Goal: Information Seeking & Learning: Learn about a topic

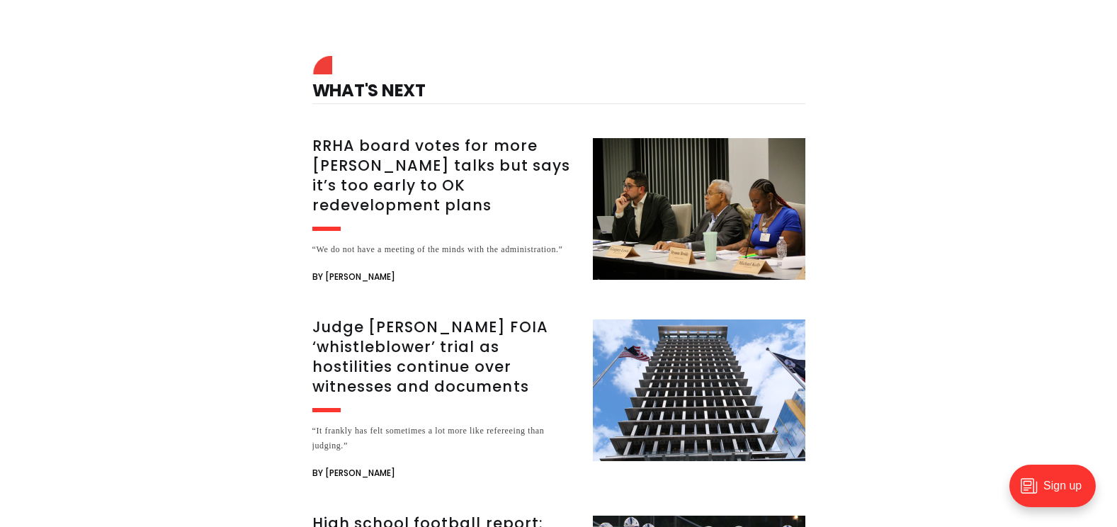
scroll to position [2054, 0]
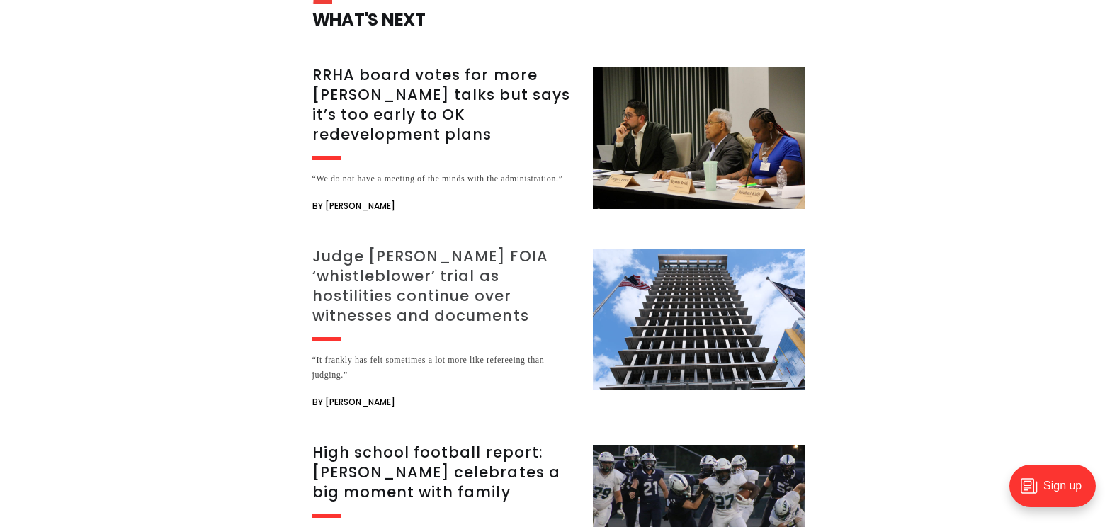
click at [370, 246] on h3 "Judge postpones FOIA ‘whistleblower’ trial as hostilities continue over witness…" at bounding box center [443, 285] width 263 height 79
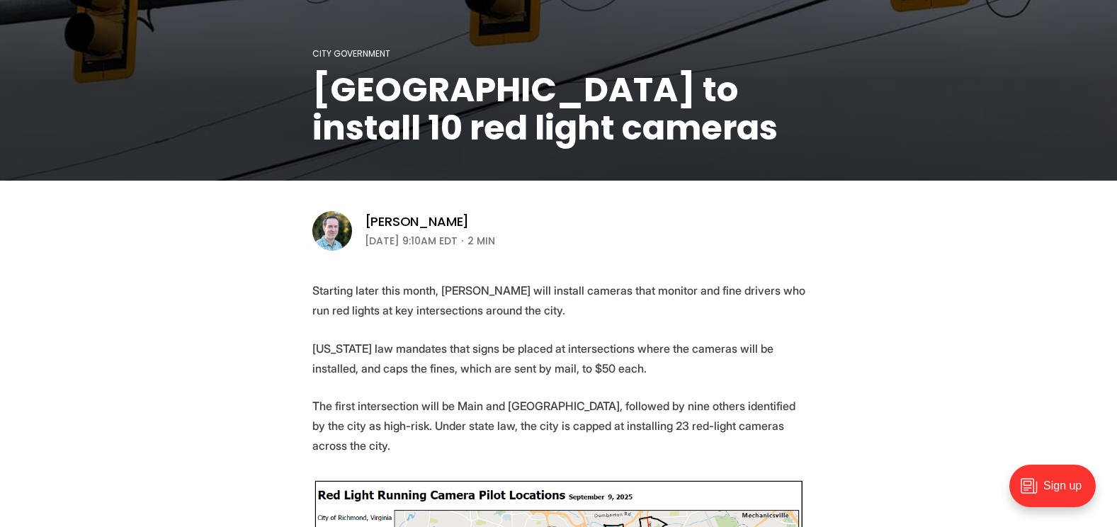
scroll to position [142, 0]
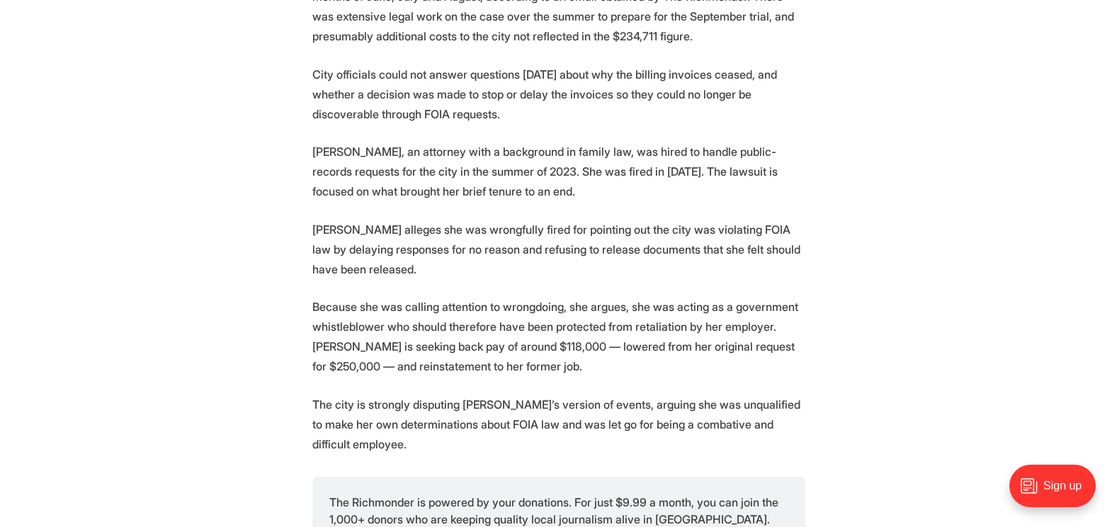
scroll to position [1700, 0]
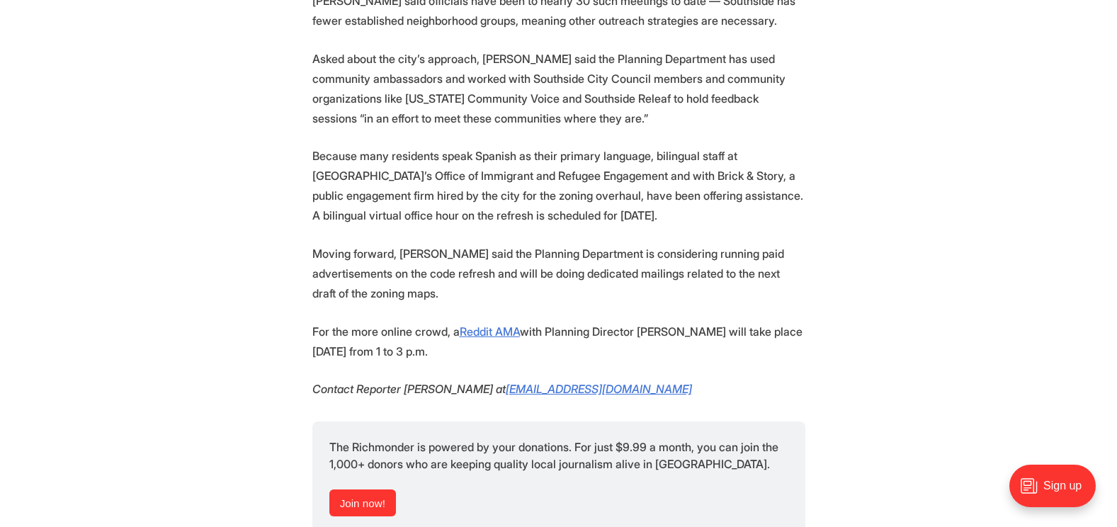
scroll to position [1133, 0]
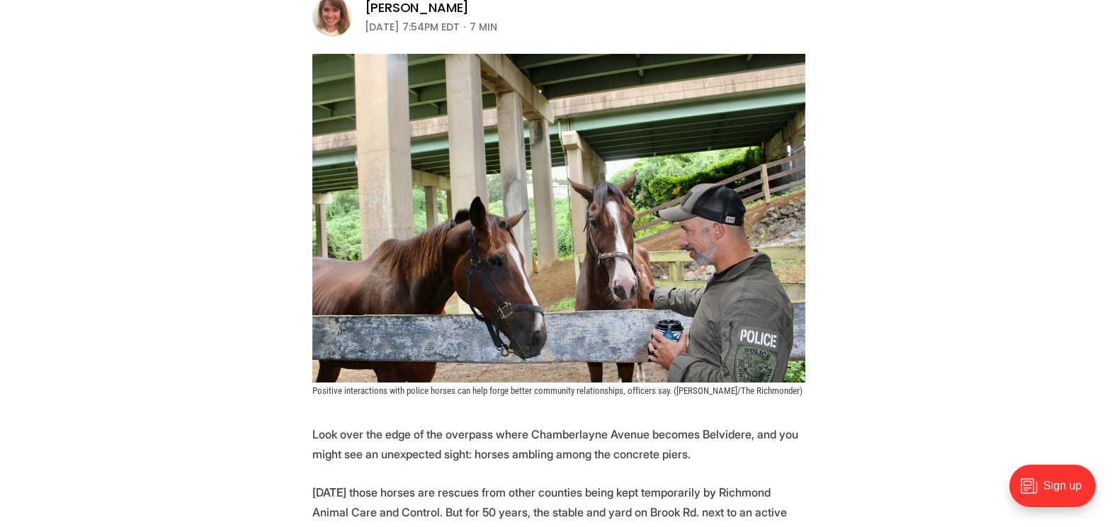
scroll to position [212, 0]
